Goal: Information Seeking & Learning: Compare options

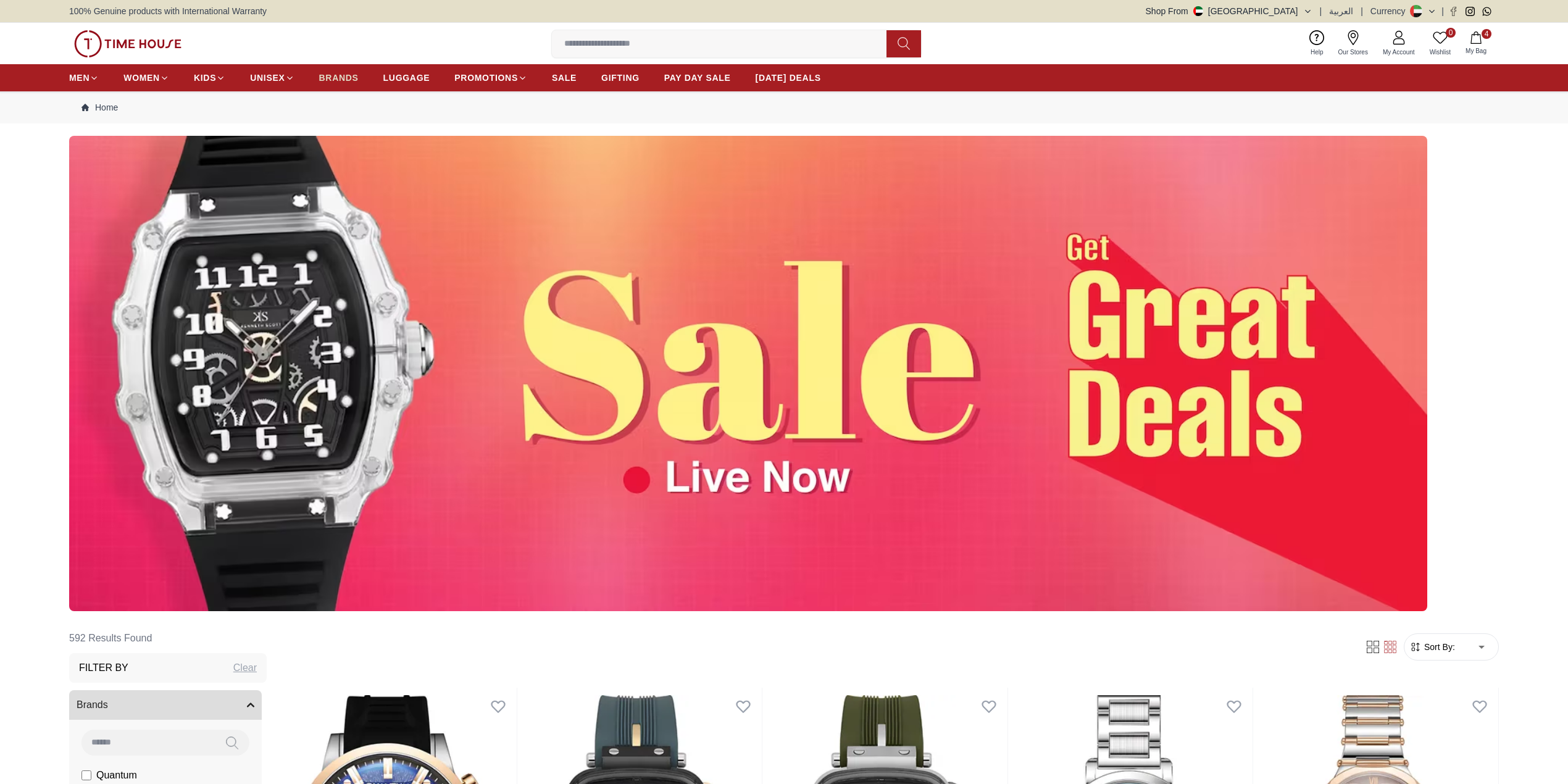
click at [348, 72] on span "BRANDS" at bounding box center [339, 78] width 39 height 12
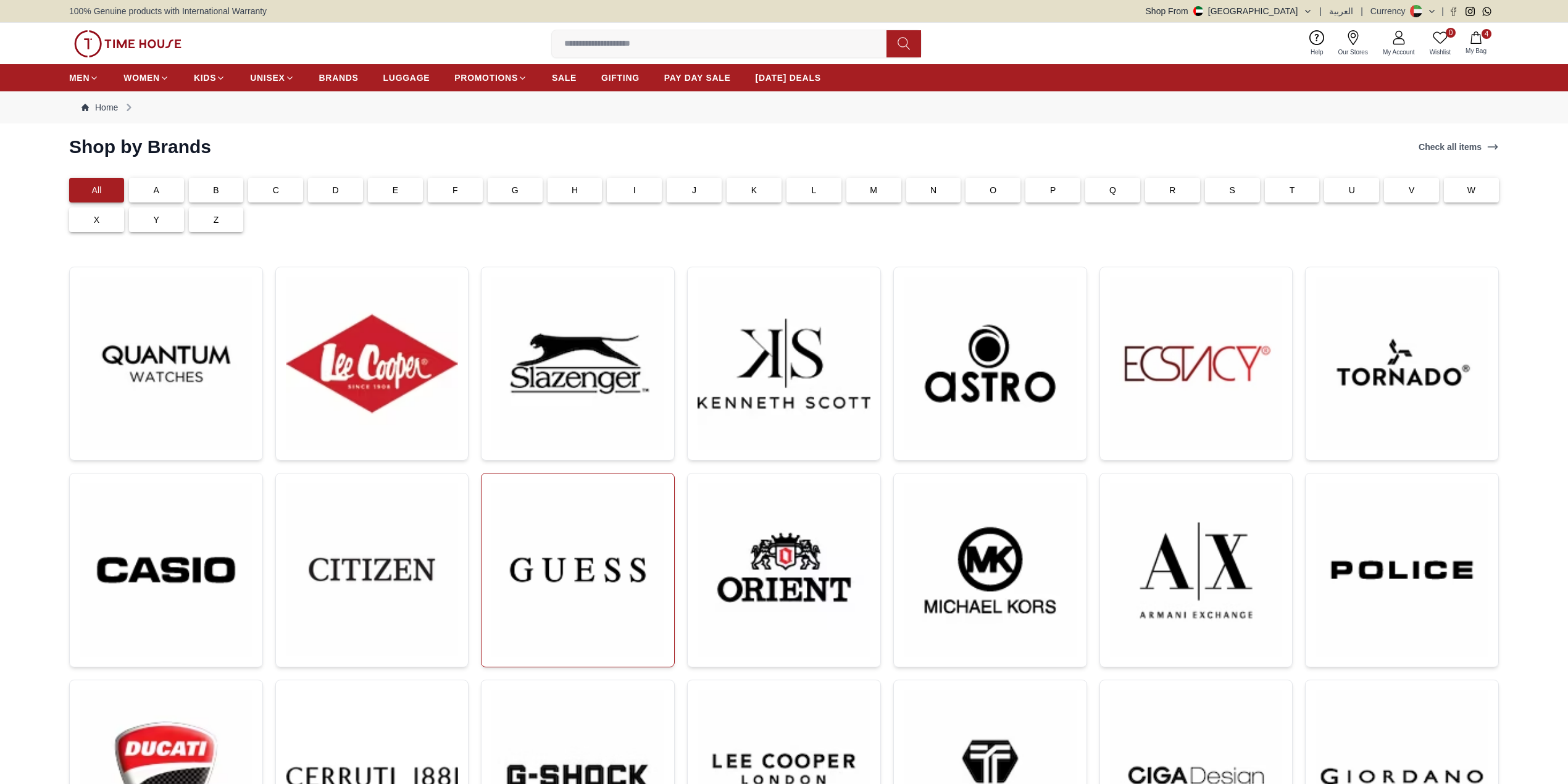
scroll to position [82, 0]
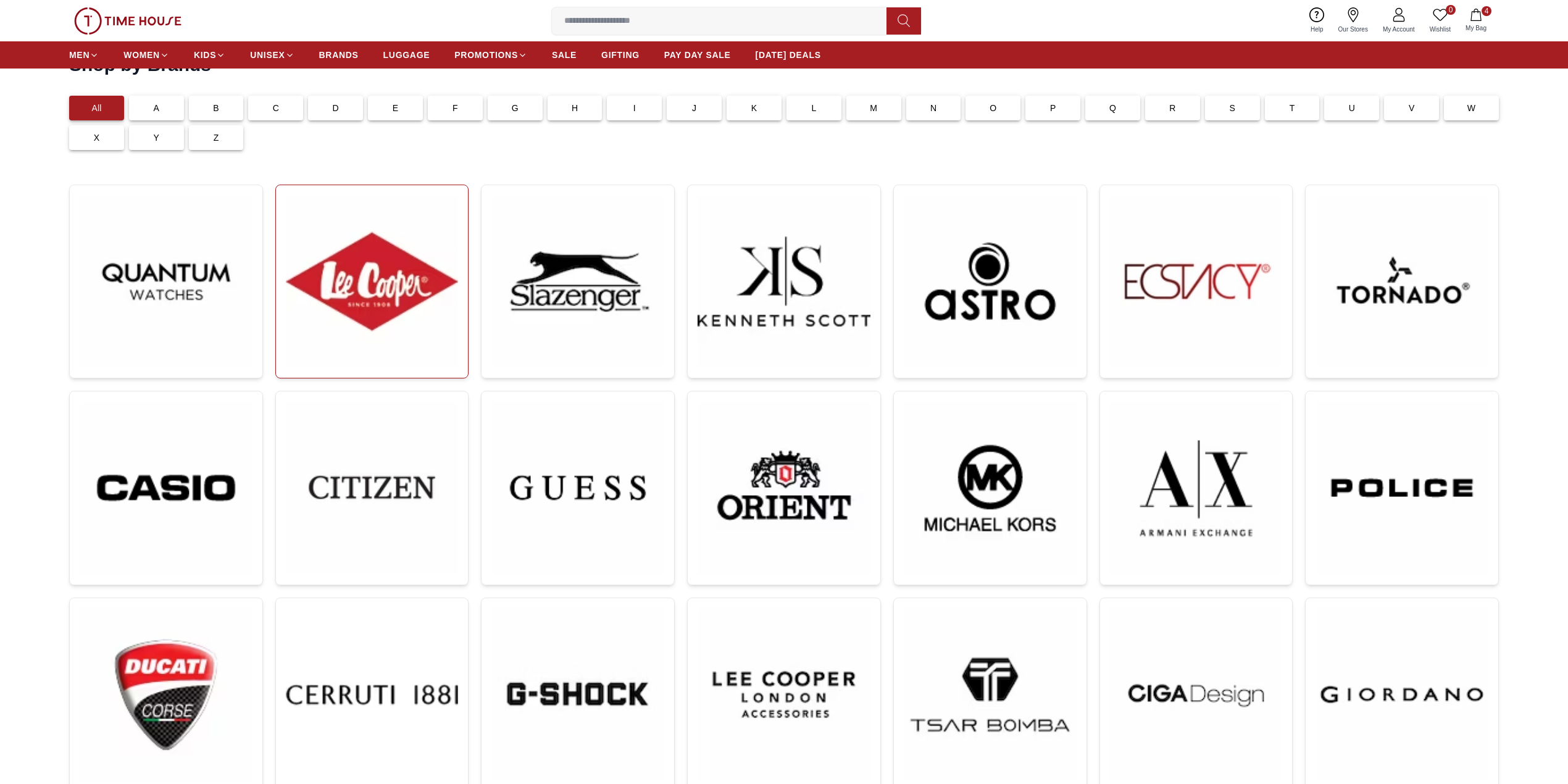
click at [452, 295] on img at bounding box center [372, 281] width 173 height 173
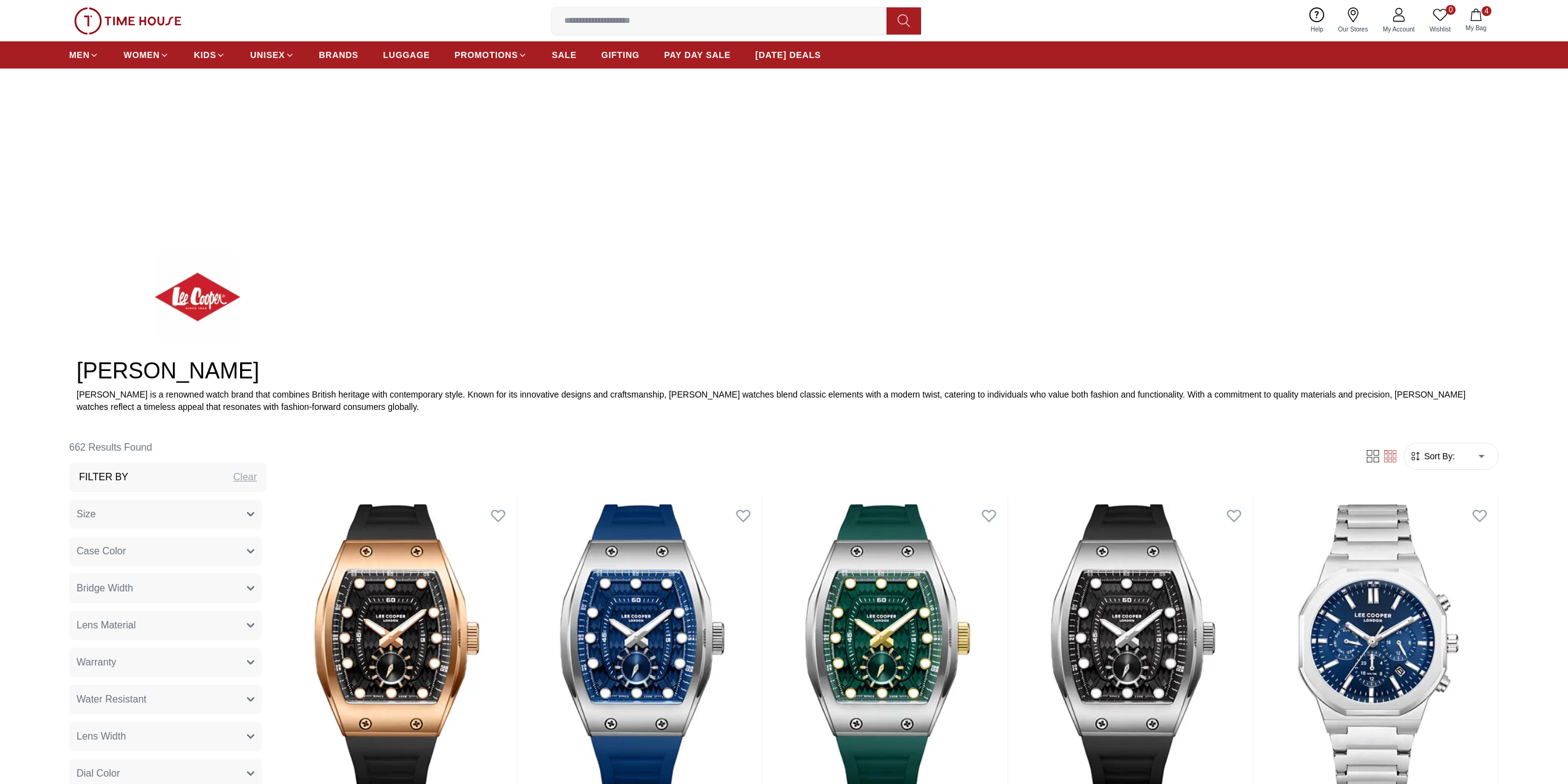
scroll to position [576, 0]
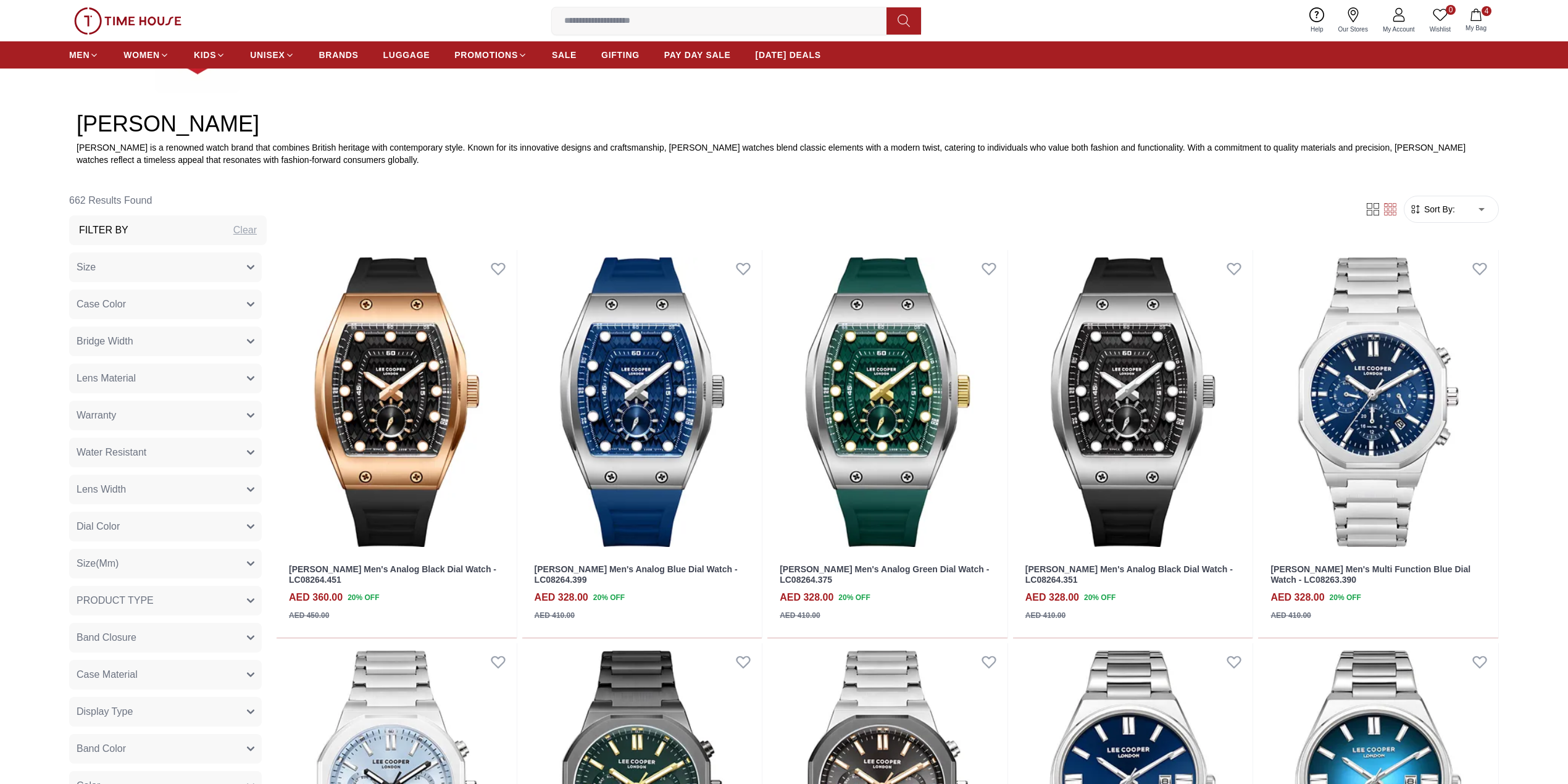
click at [1442, 216] on form "Sort By: ​ ****** ​" at bounding box center [1451, 209] width 95 height 27
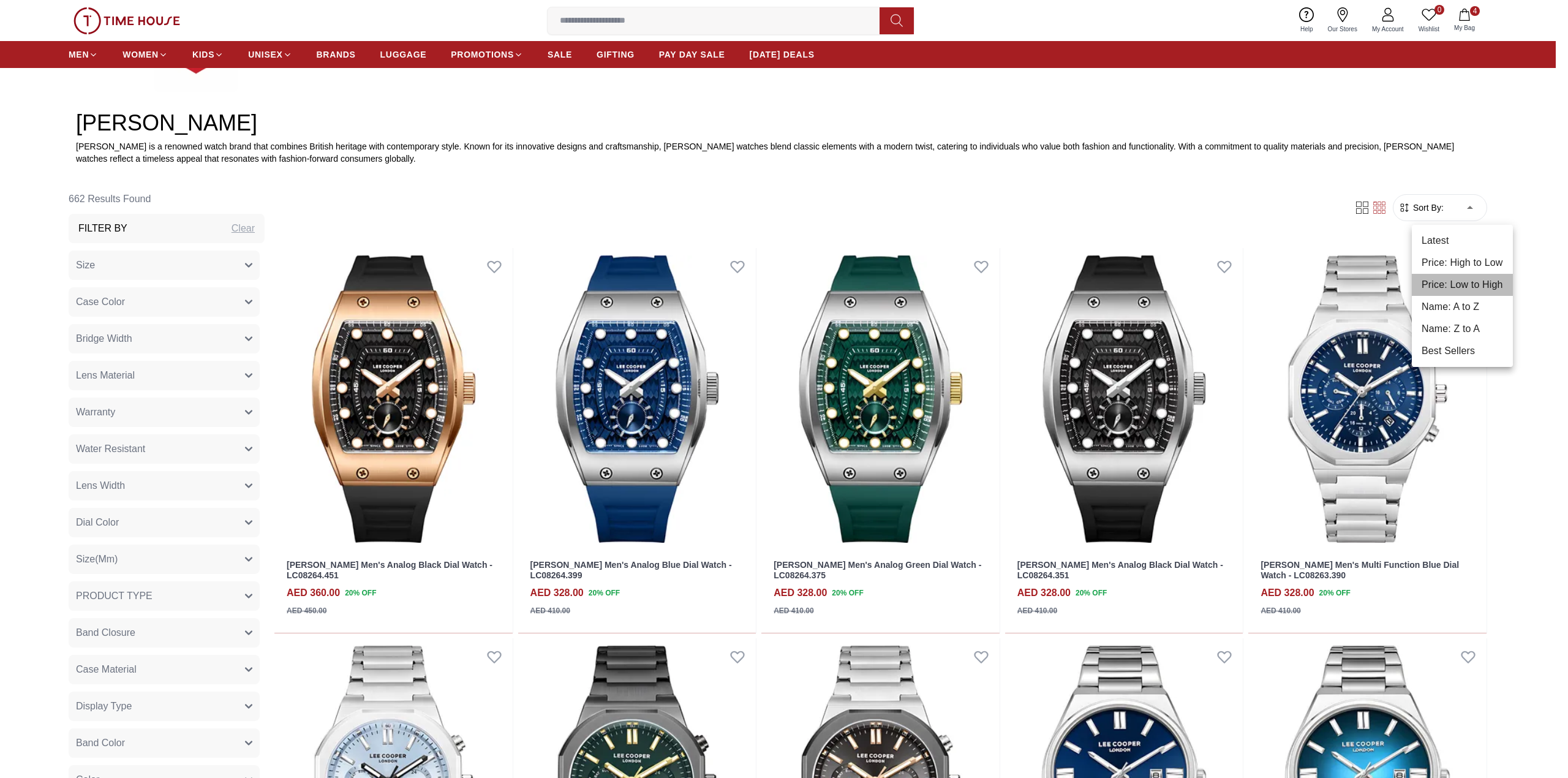
click at [1461, 284] on li "Price: Low to High" at bounding box center [1462, 285] width 101 height 22
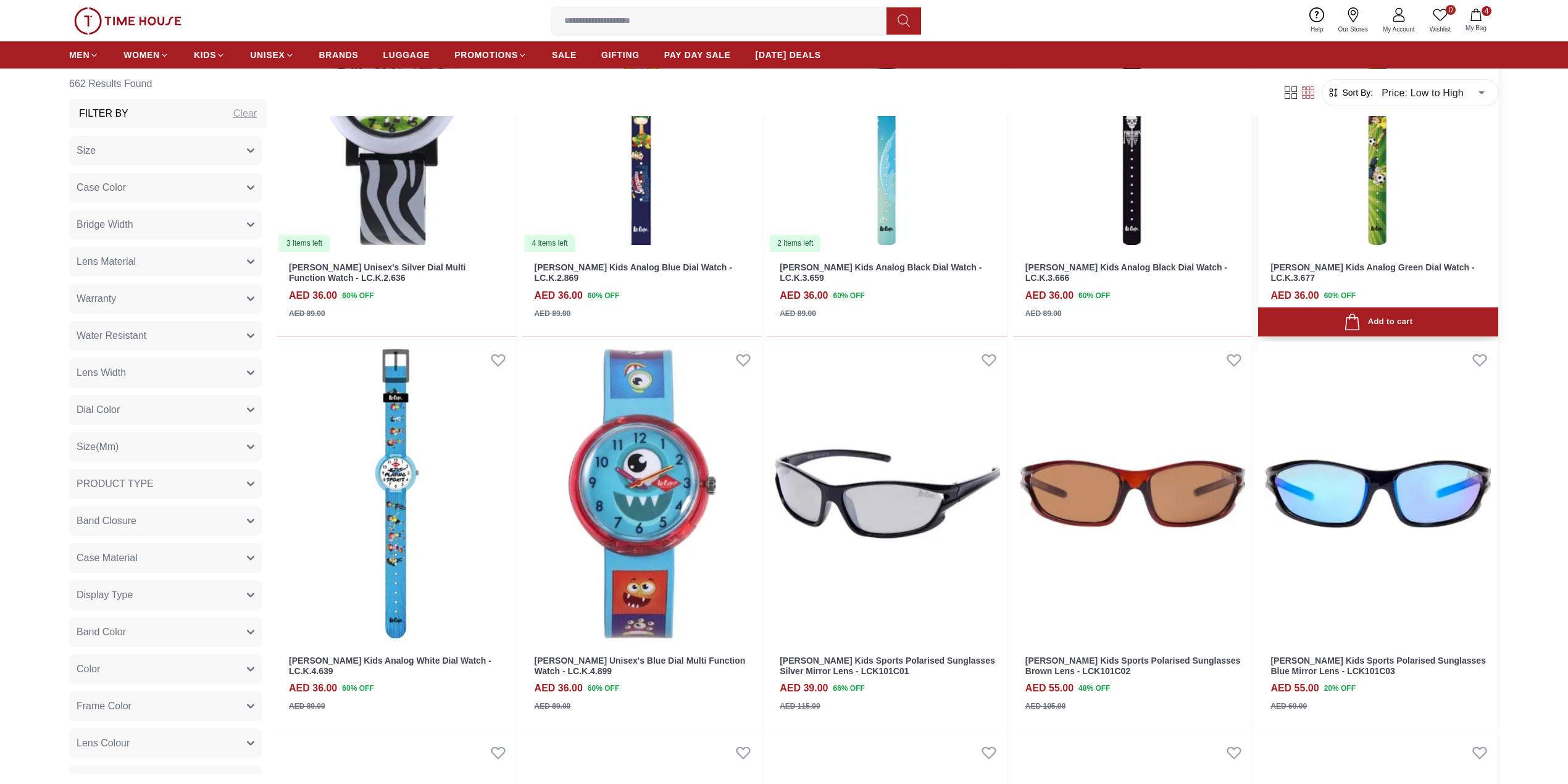
scroll to position [467, 0]
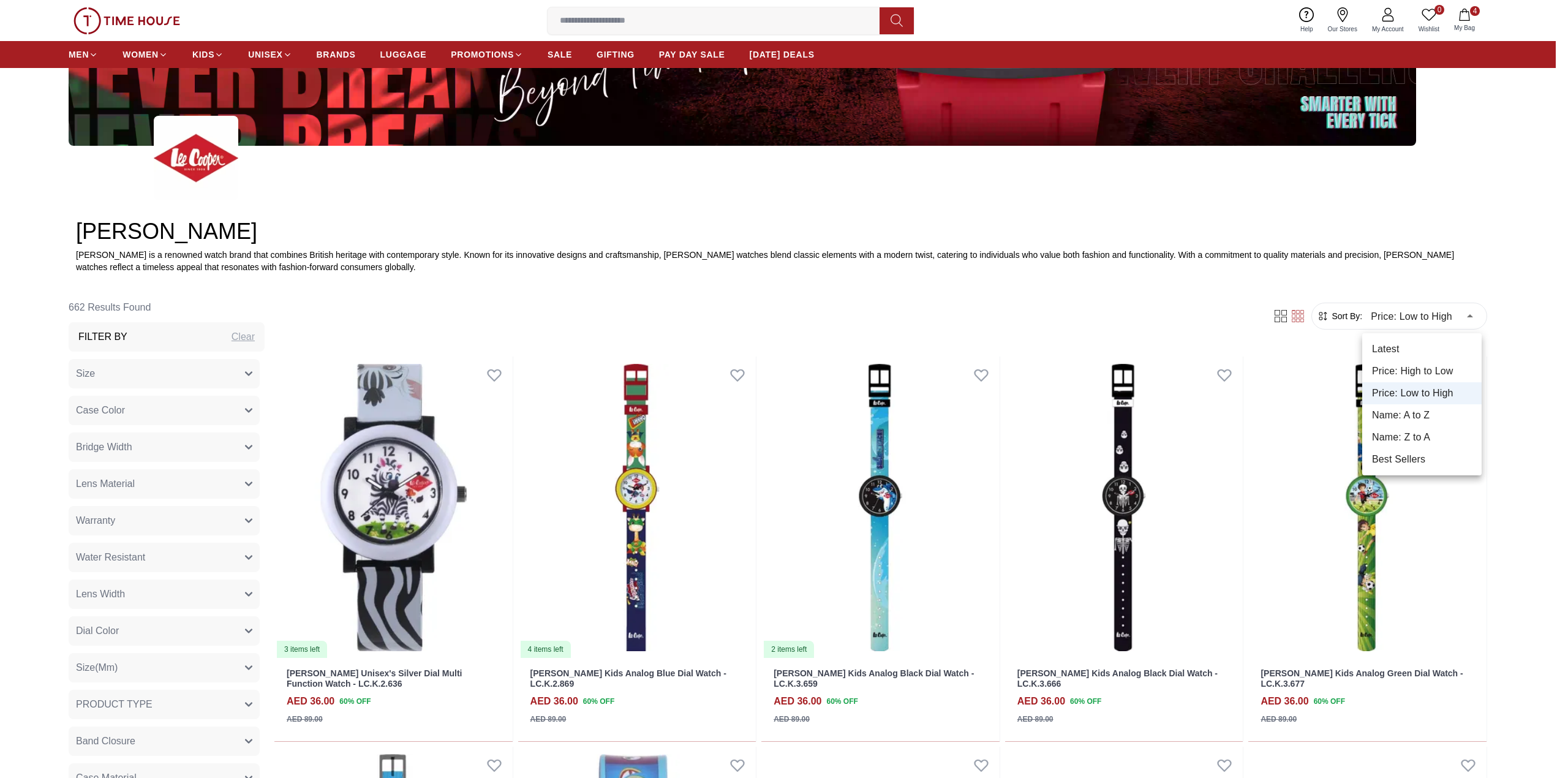
click at [1443, 366] on li "Price: High to Low" at bounding box center [1422, 371] width 120 height 22
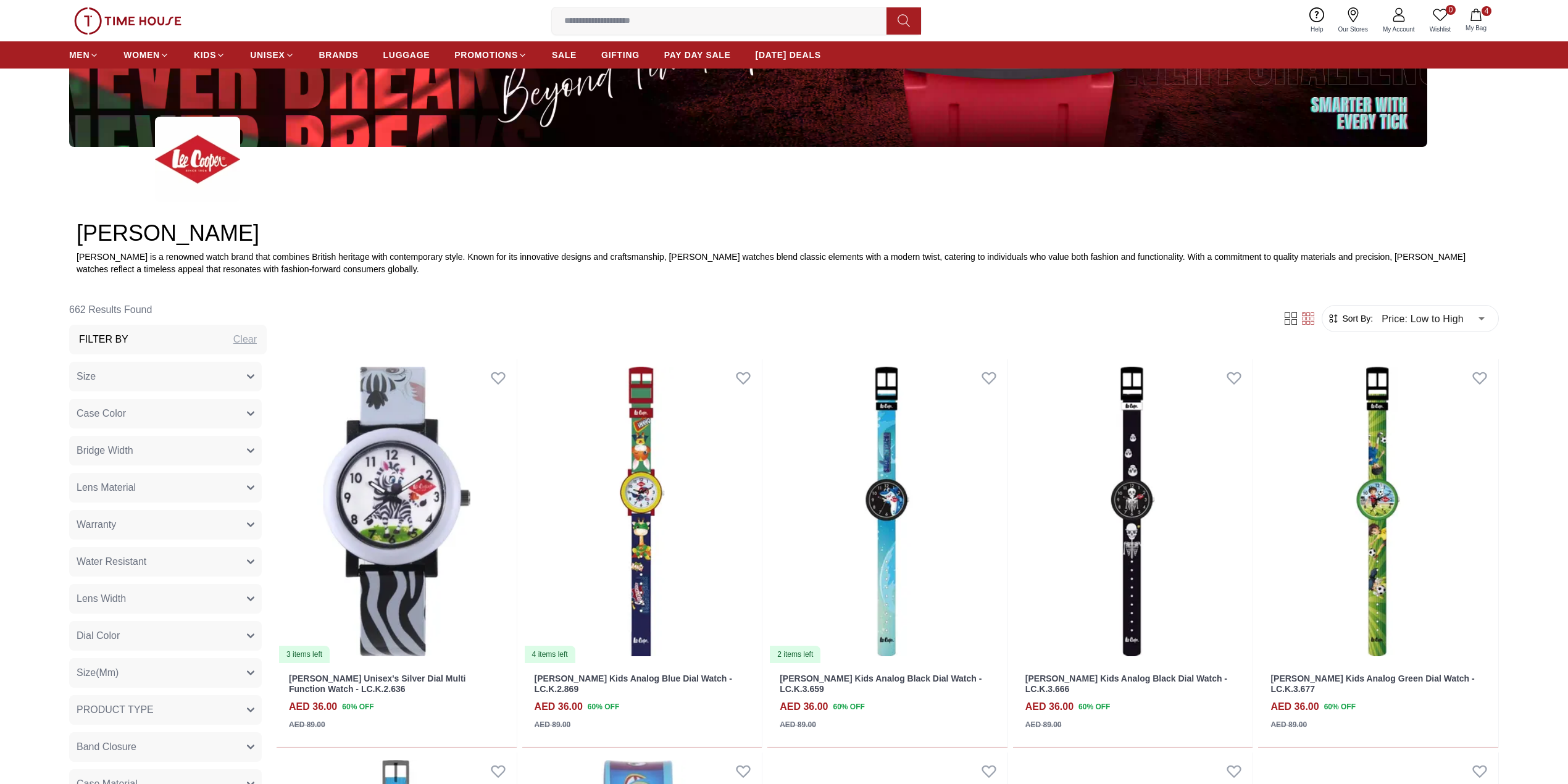
type input "*"
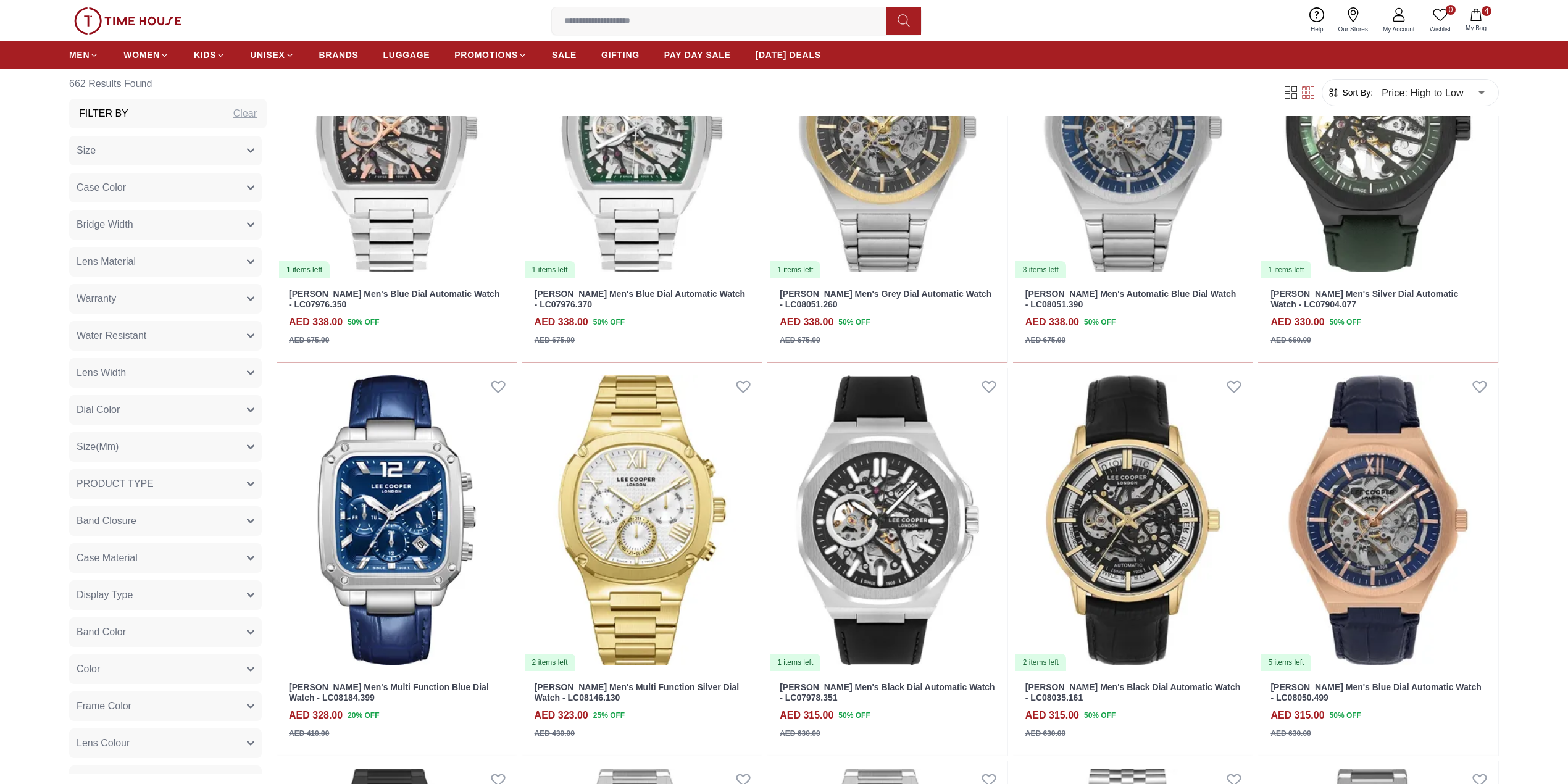
scroll to position [2358, 0]
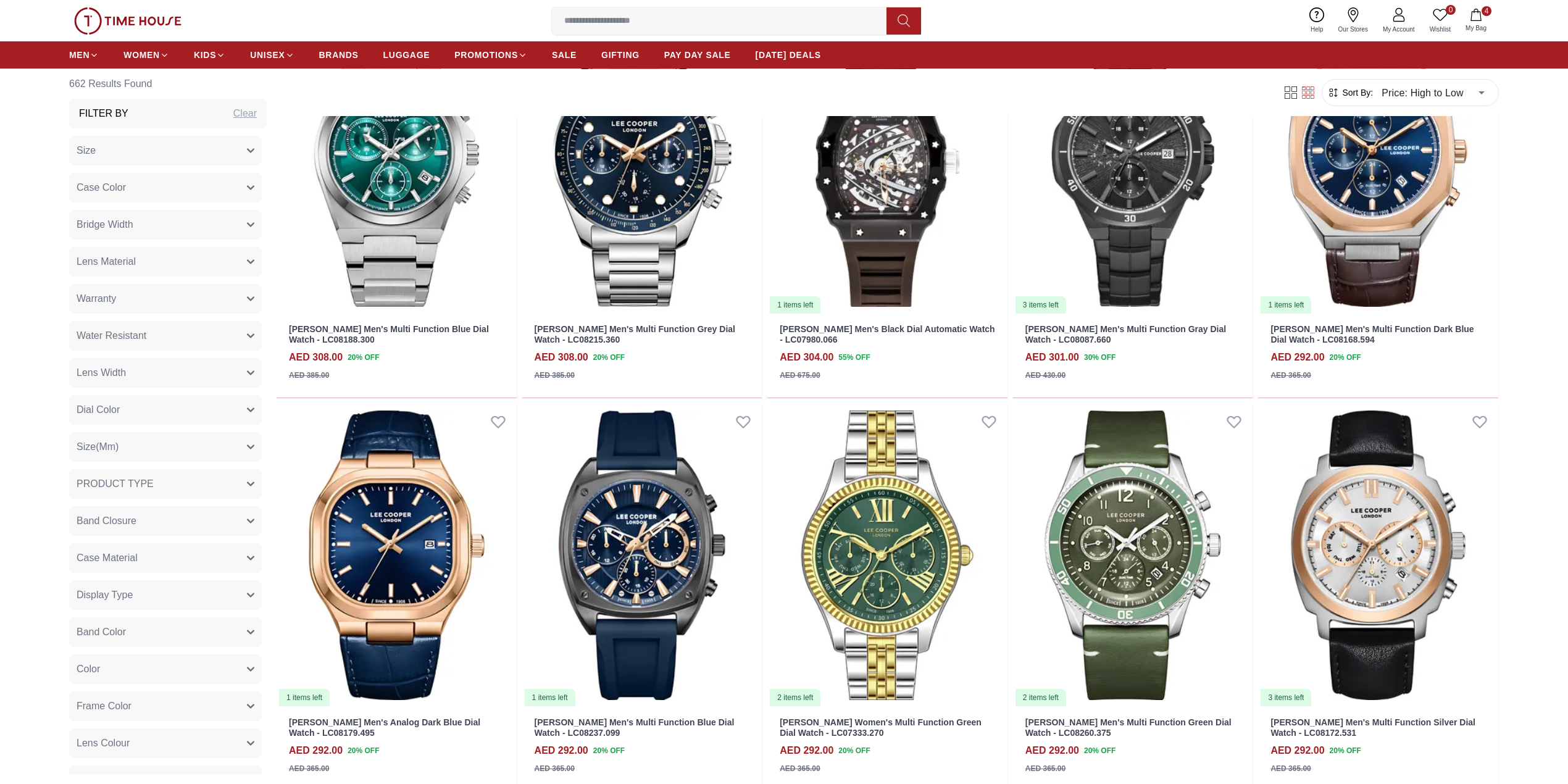
scroll to position [4910, 0]
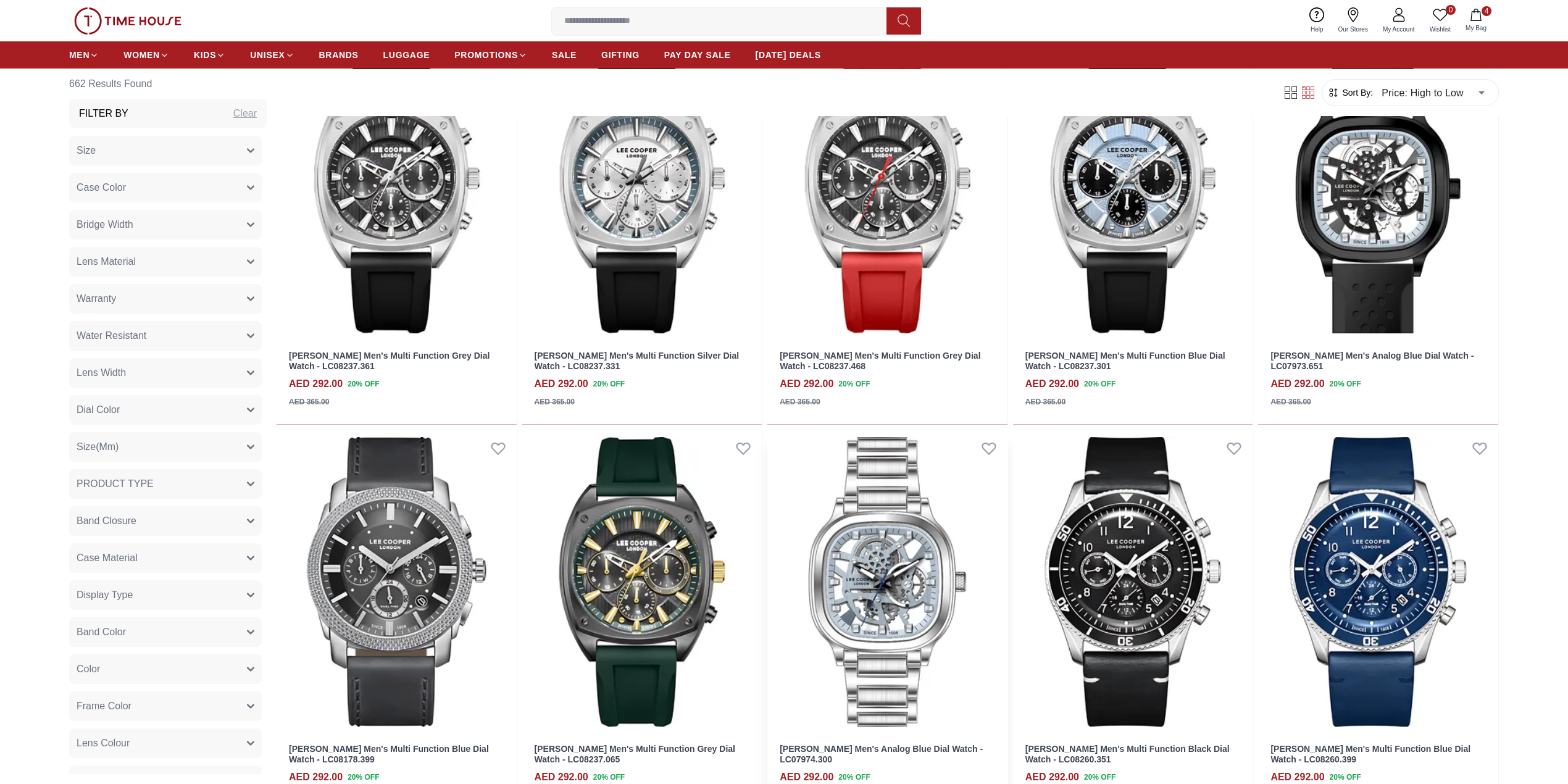
scroll to position [5979, 0]
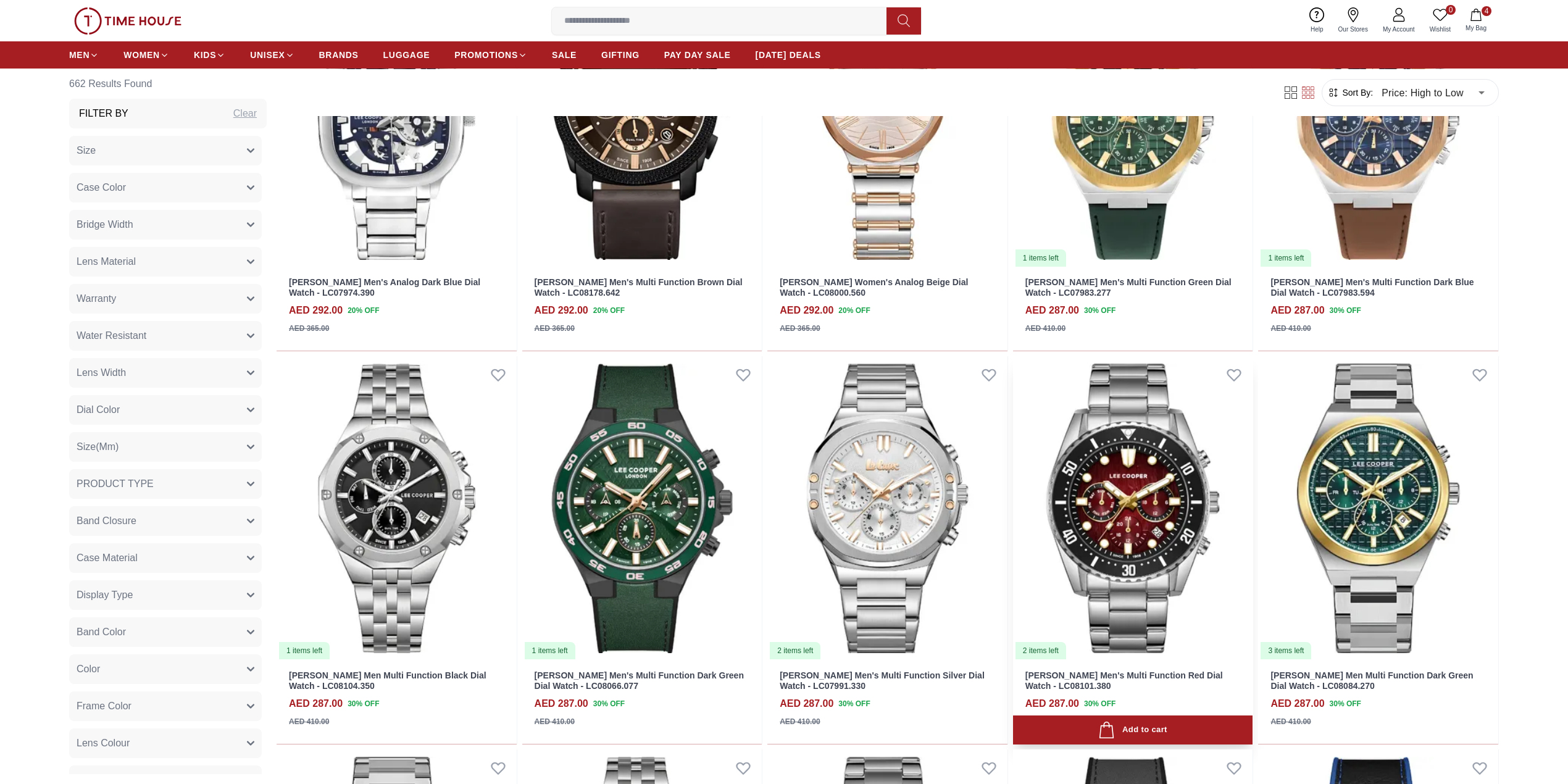
scroll to position [7954, 0]
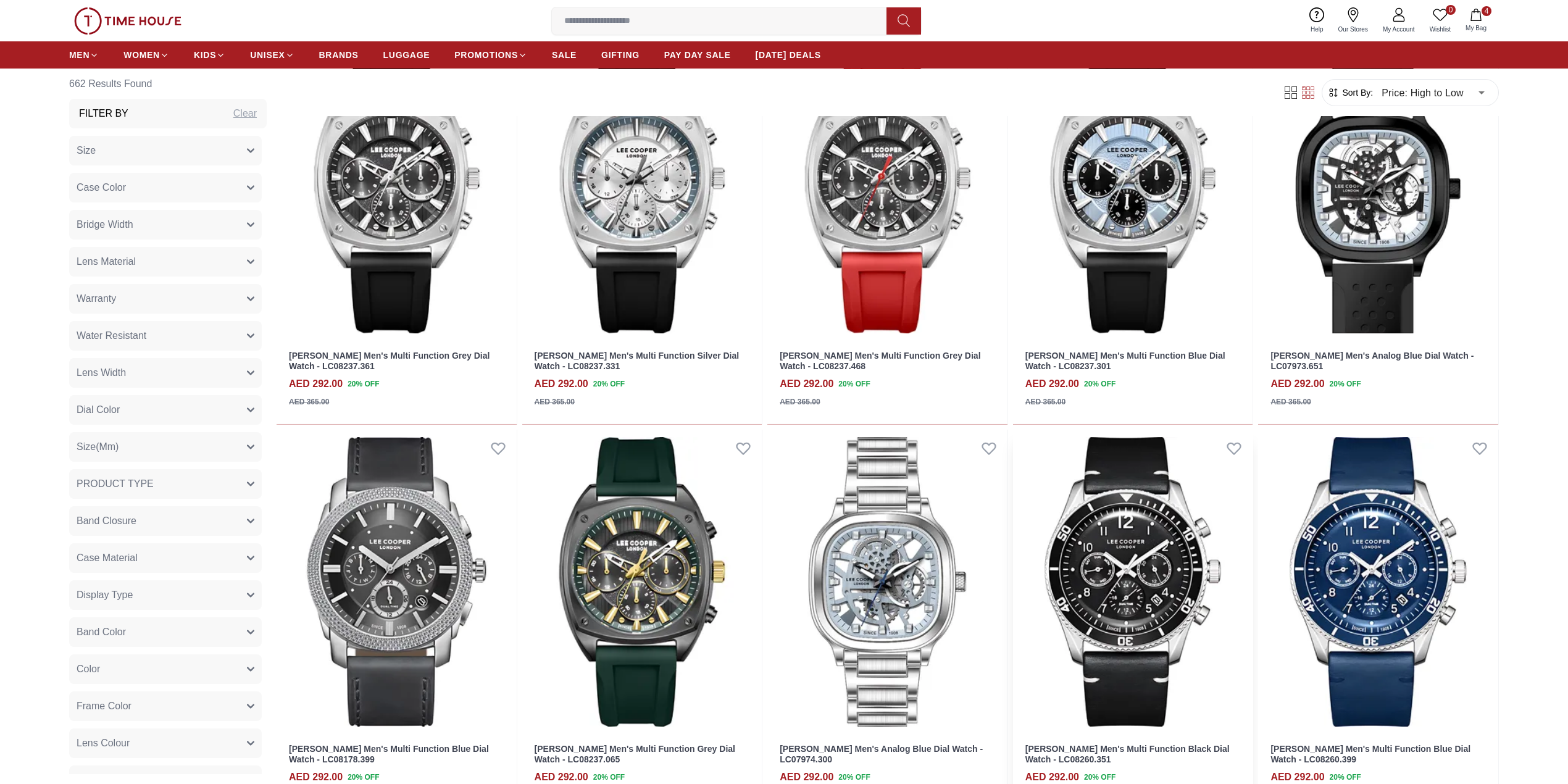
scroll to position [5732, 0]
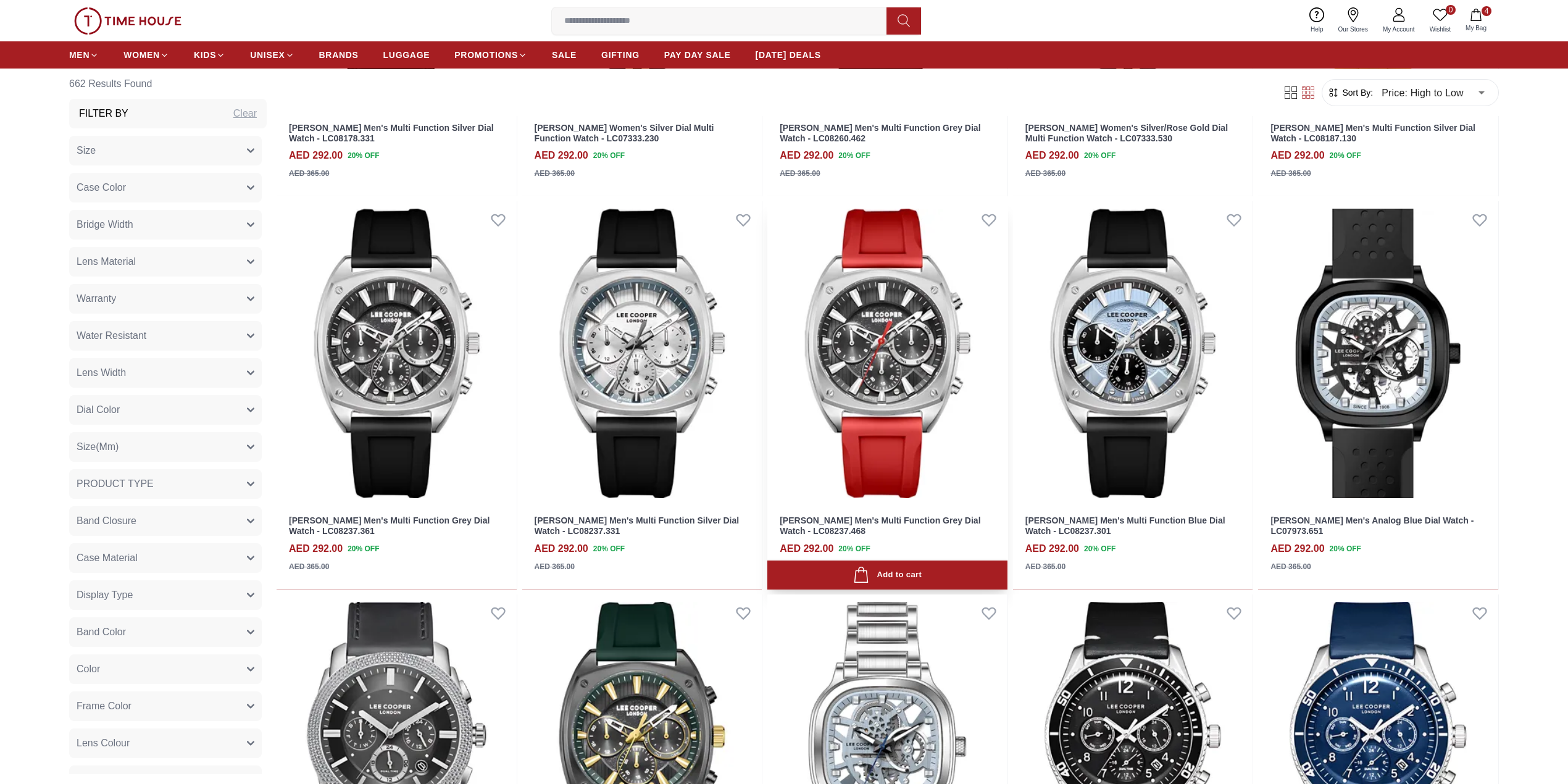
click at [963, 353] on img at bounding box center [887, 353] width 240 height 304
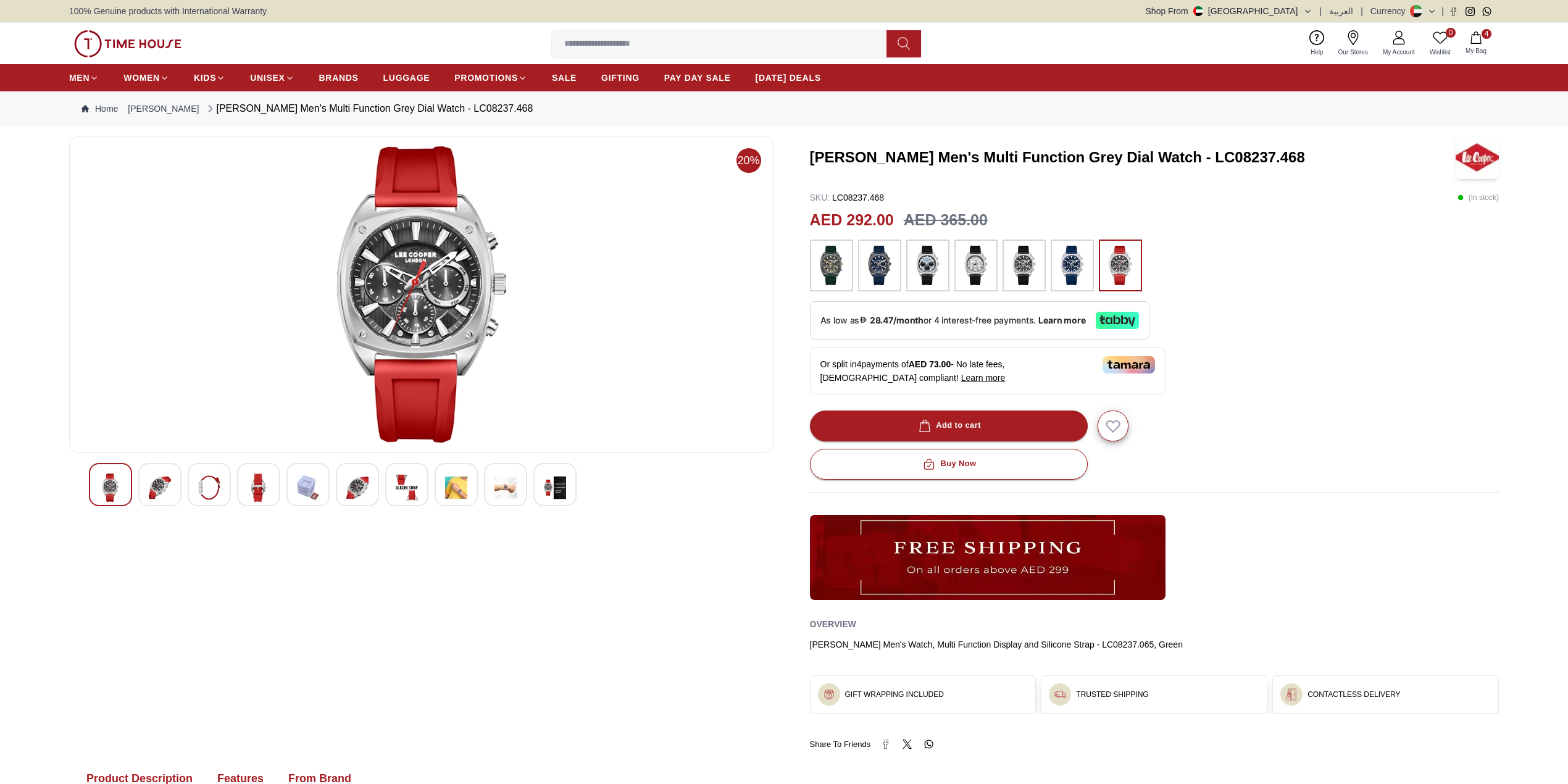
click at [143, 492] on div at bounding box center [159, 484] width 43 height 43
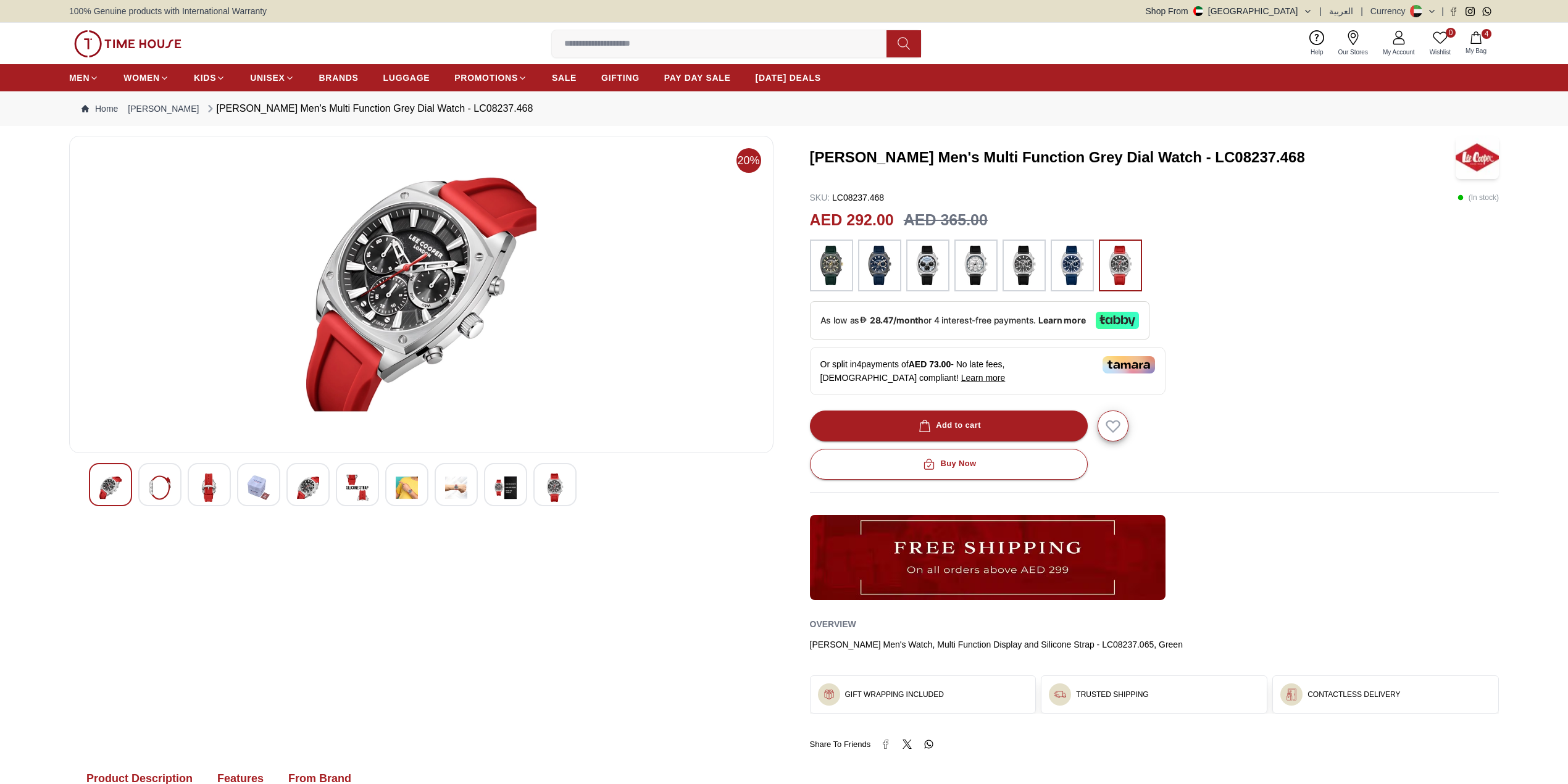
click at [220, 500] on img at bounding box center [209, 487] width 22 height 28
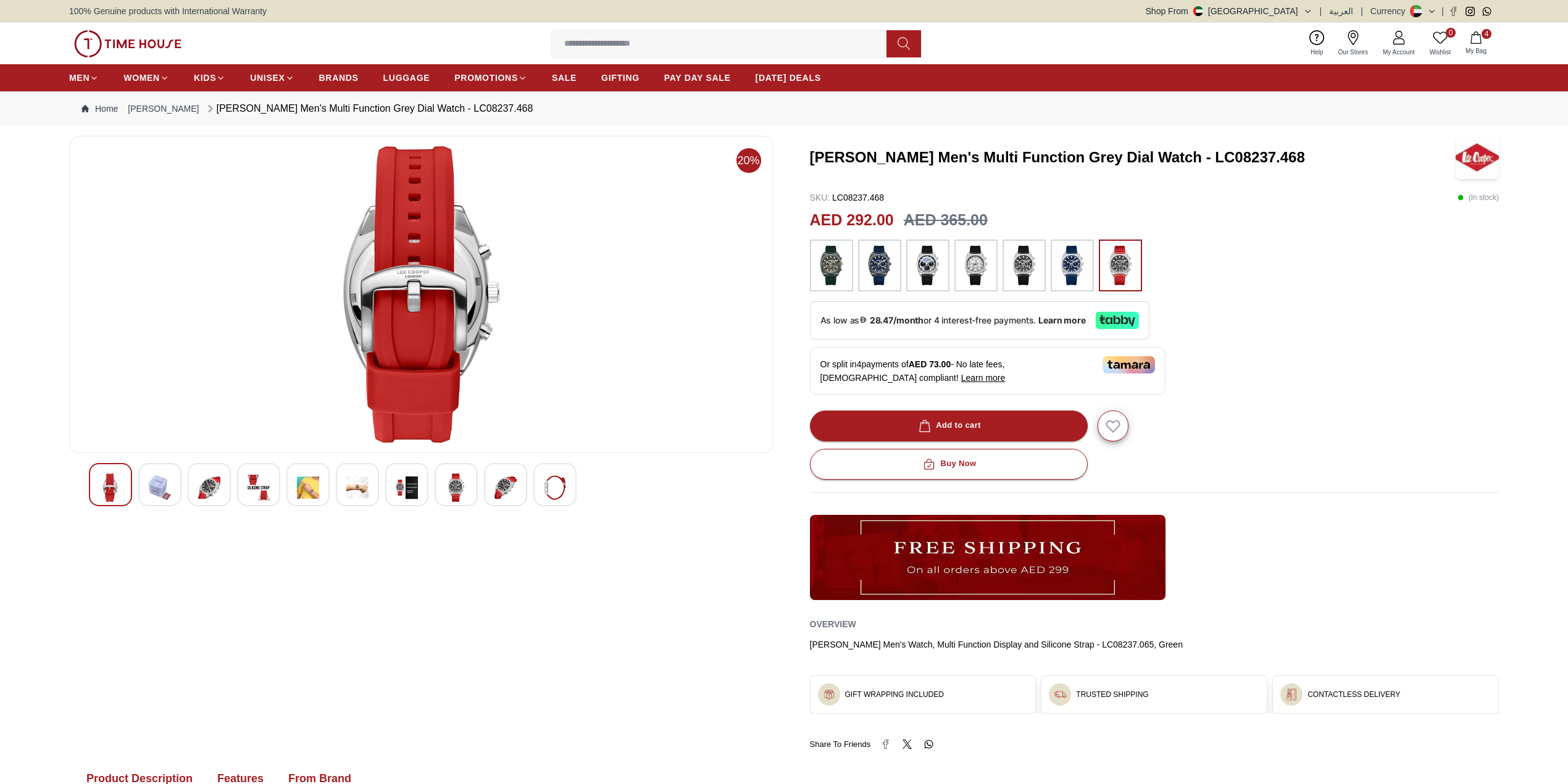
click at [1067, 268] on img at bounding box center [1072, 265] width 31 height 39
